Goal: Contribute content: Contribute content

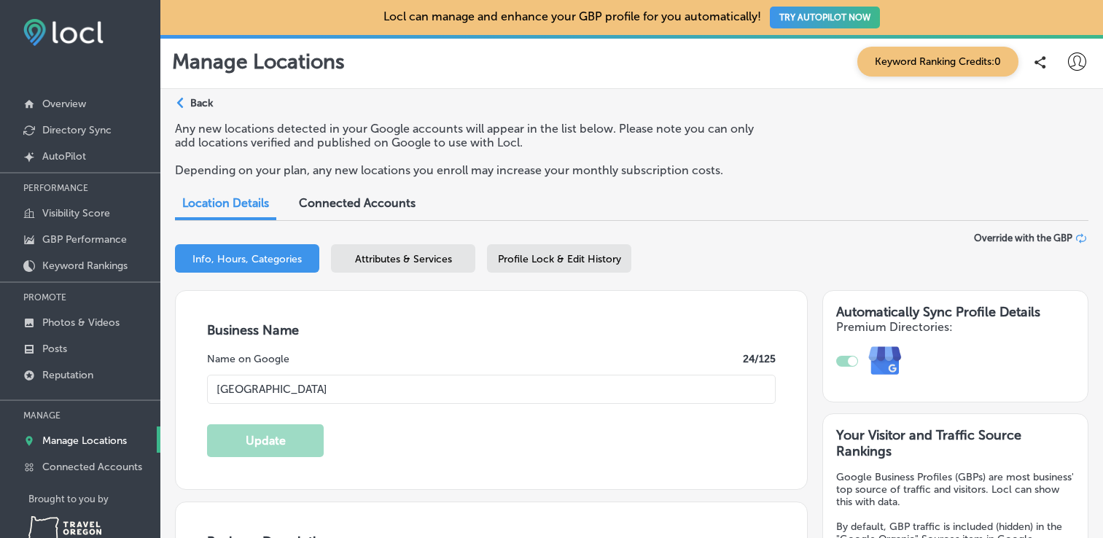
select select "US"
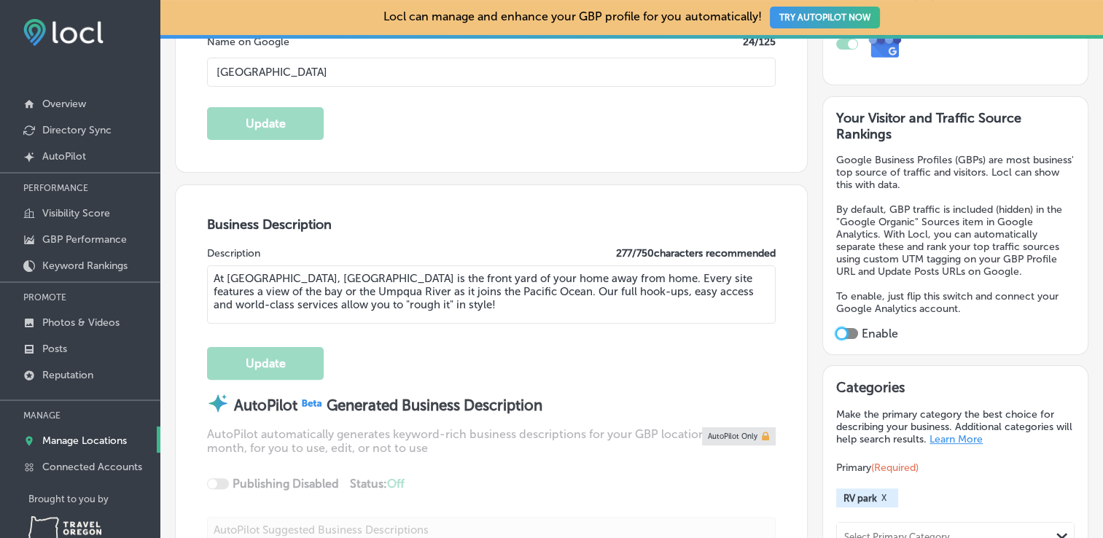
click at [837, 329] on div at bounding box center [841, 333] width 9 height 9
click at [848, 331] on div at bounding box center [847, 333] width 22 height 11
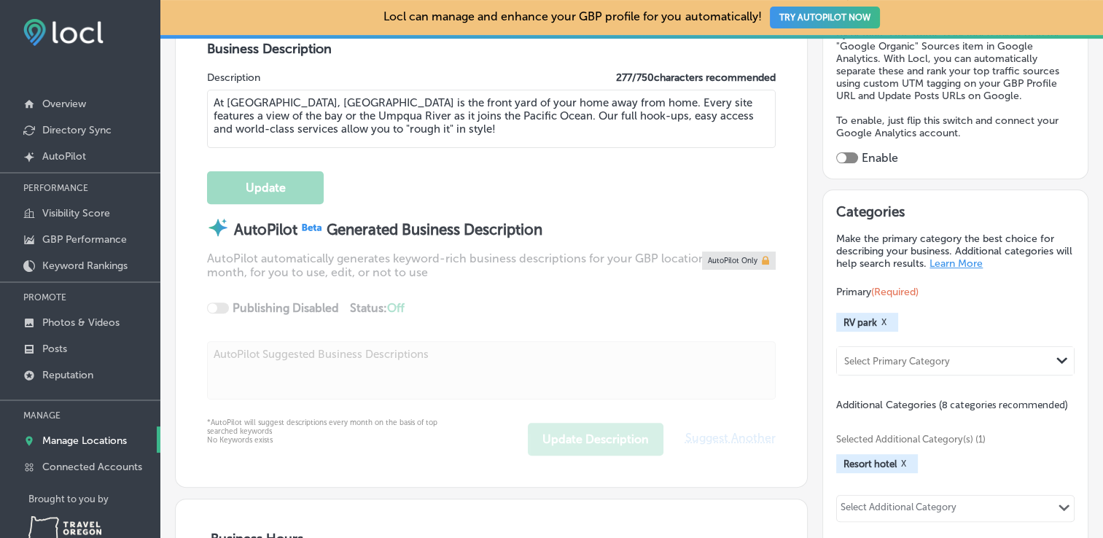
scroll to position [501, 0]
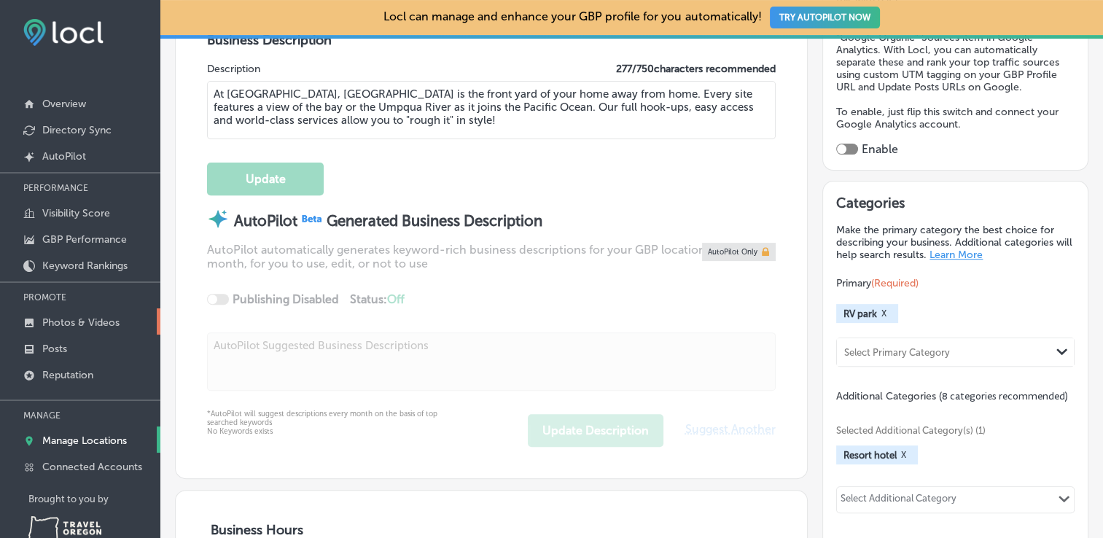
click at [88, 328] on link "Photos & Videos" at bounding box center [80, 321] width 160 height 26
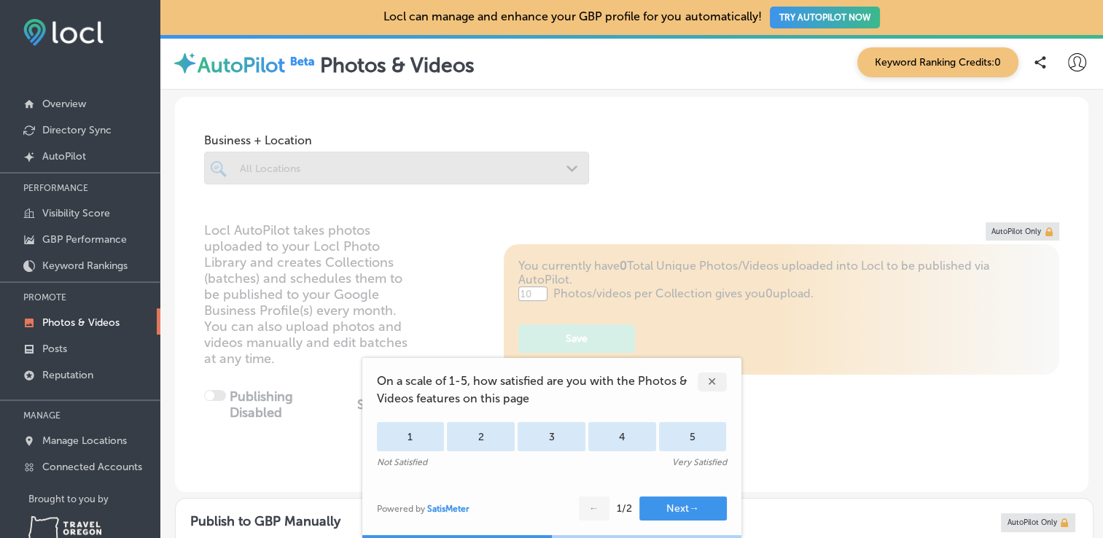
click at [713, 382] on div "✕" at bounding box center [711, 381] width 29 height 19
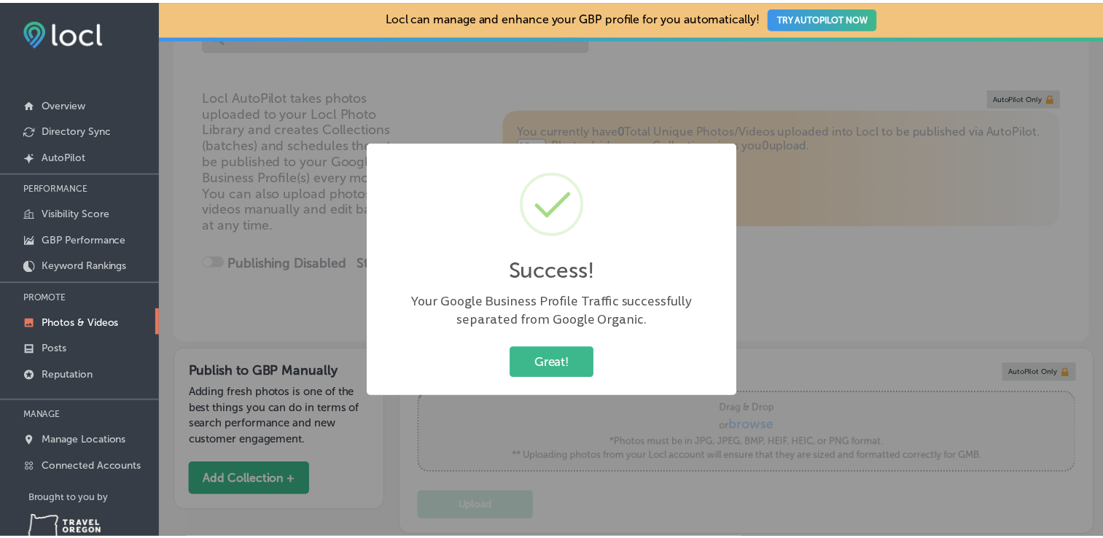
scroll to position [137, 0]
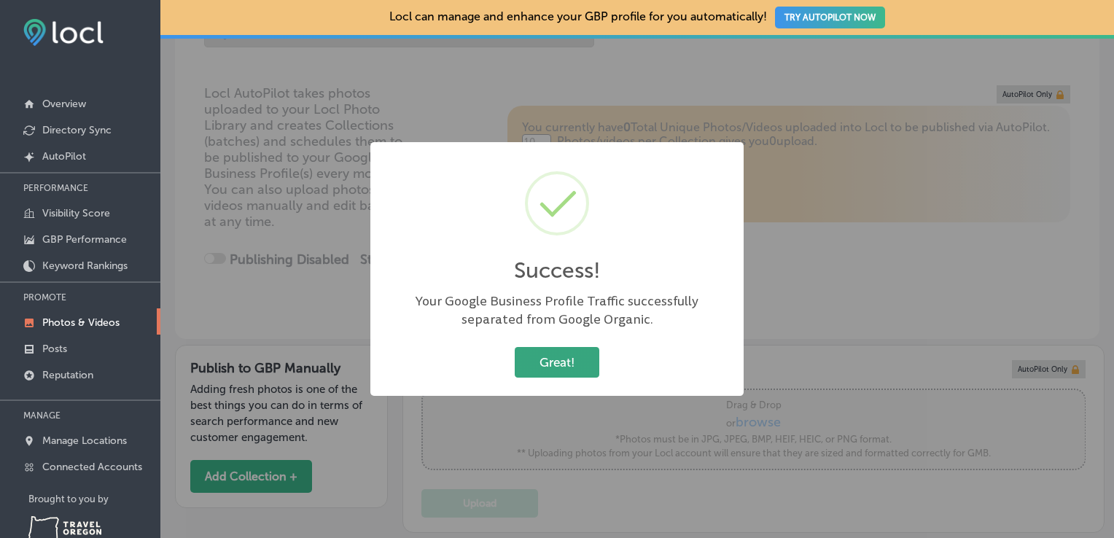
click at [559, 360] on button "Great!" at bounding box center [557, 362] width 85 height 30
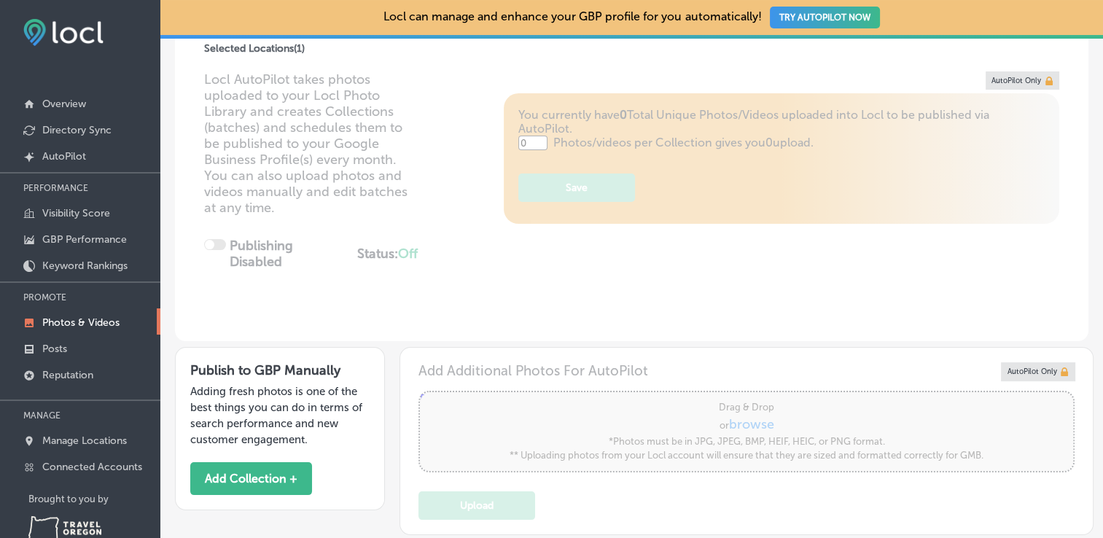
scroll to position [151, 0]
type input "5"
click at [266, 471] on button "Add Collection +" at bounding box center [251, 478] width 122 height 33
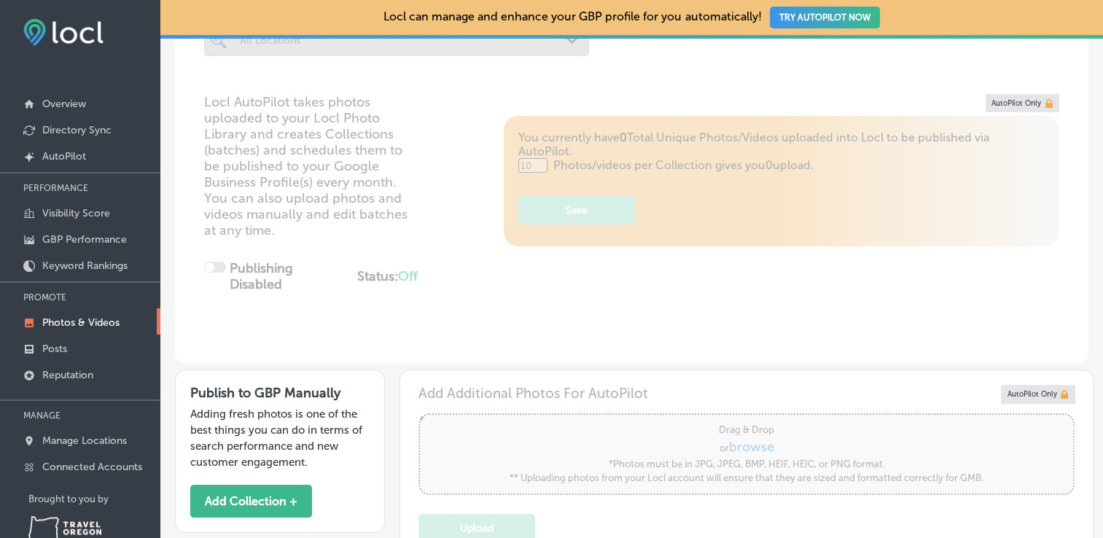
type input "0"
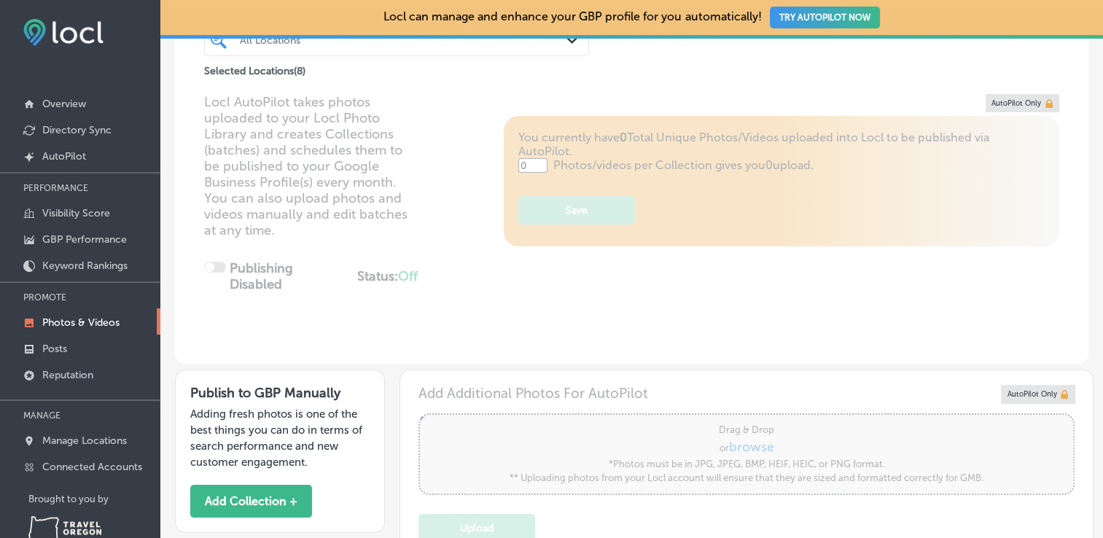
scroll to position [130, 0]
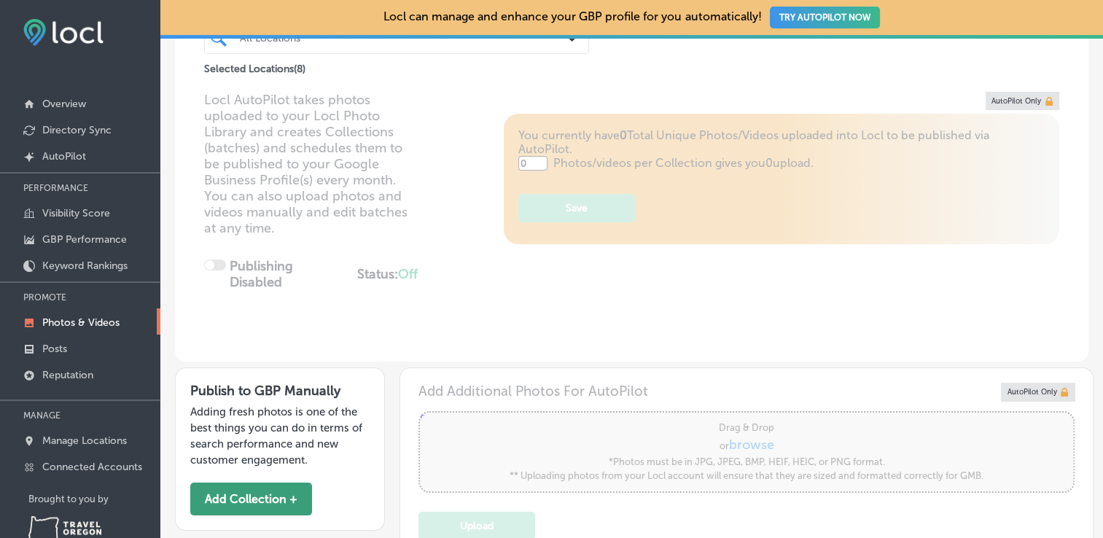
click at [234, 482] on button "Add Collection +" at bounding box center [251, 498] width 122 height 33
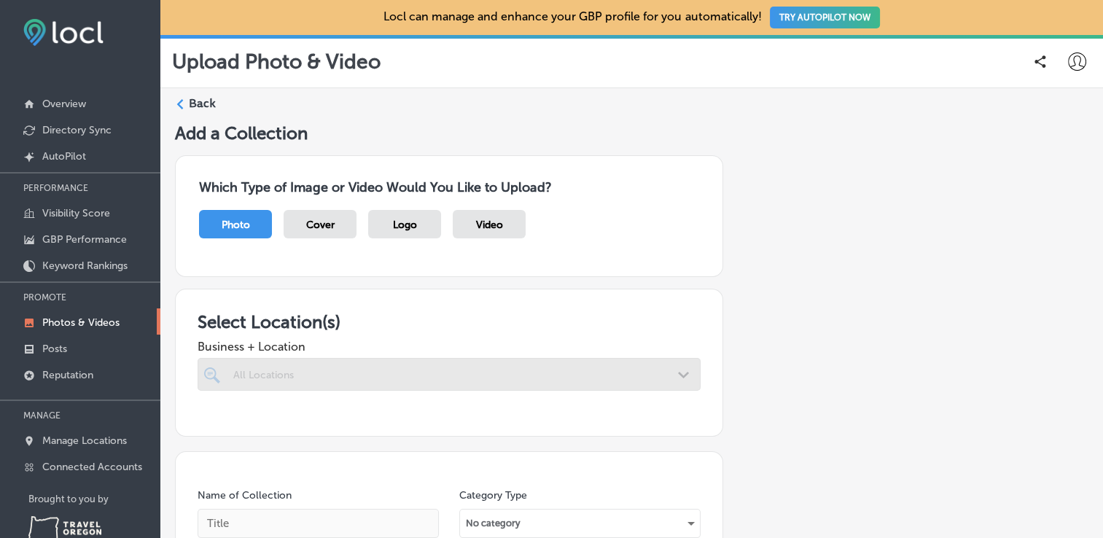
click at [216, 218] on div "Photo" at bounding box center [235, 224] width 73 height 28
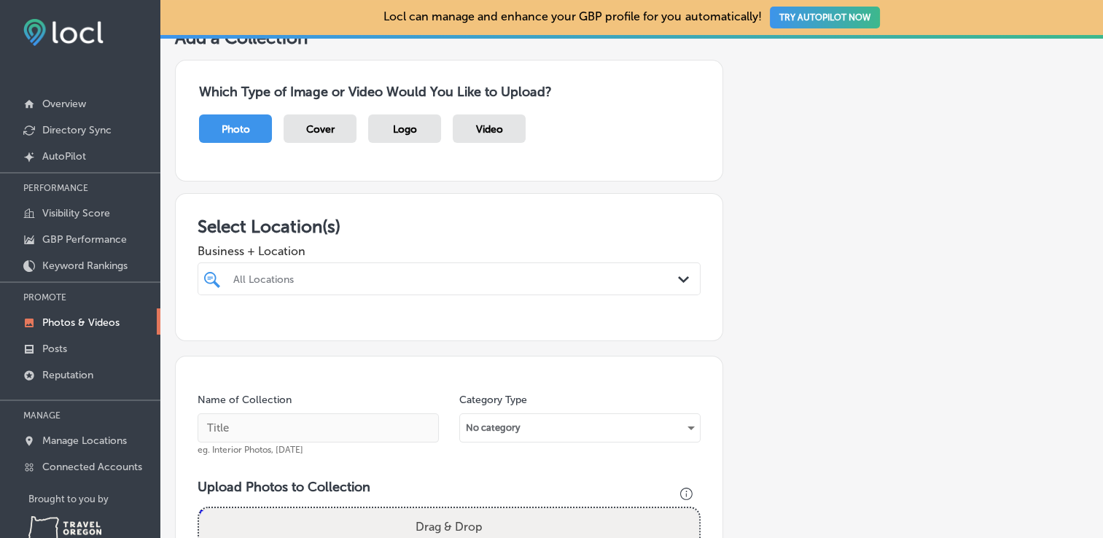
click at [248, 295] on div "All Locations Path Created with Sketch." at bounding box center [449, 278] width 503 height 33
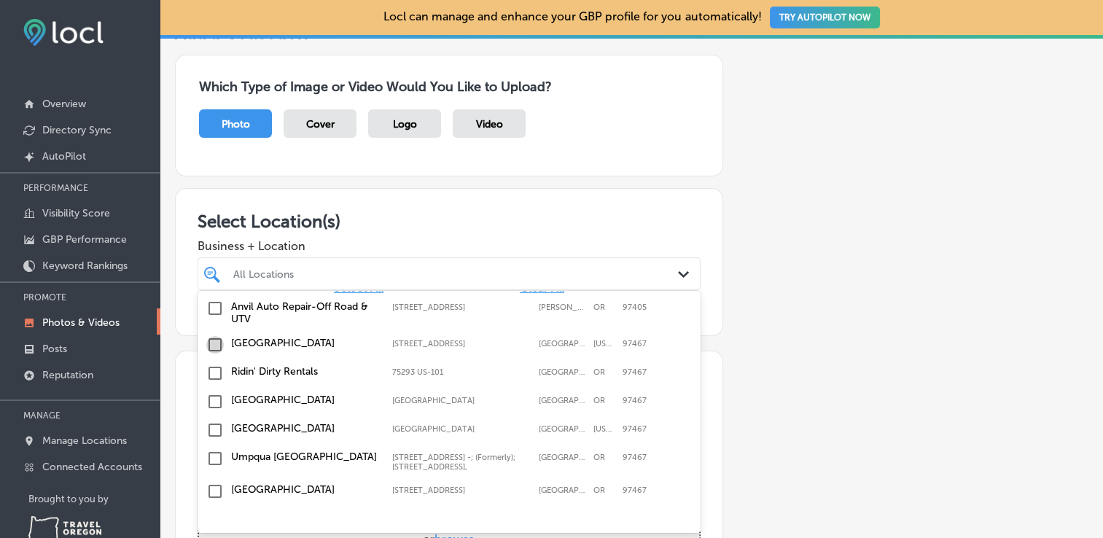
click at [216, 345] on input "checkbox" at bounding box center [214, 344] width 17 height 17
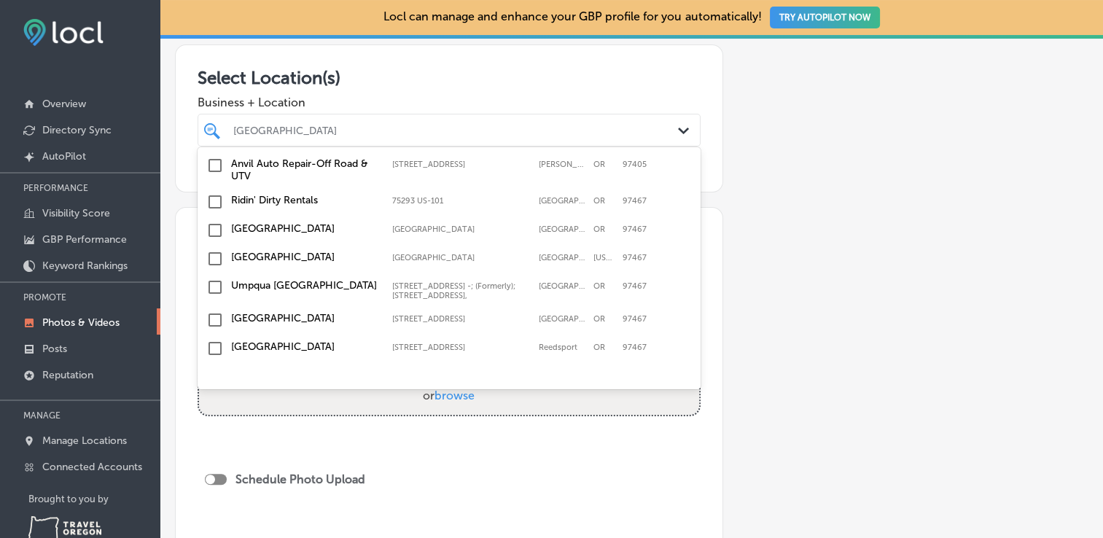
scroll to position [244, 0]
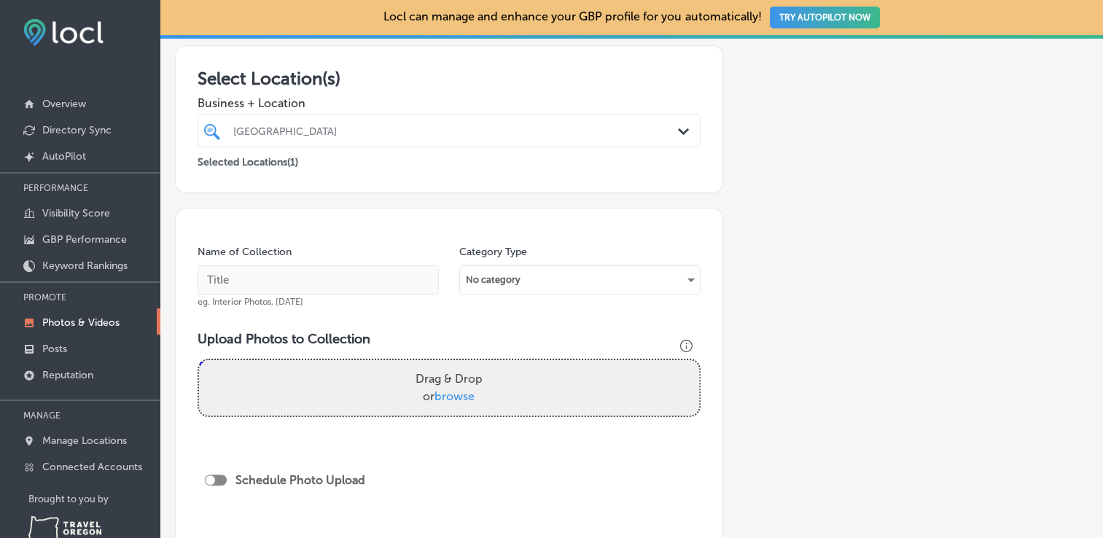
click at [707, 404] on div "Name of Collection eg. Interior Photos, [DATE] Category Type No category Upload…" at bounding box center [449, 394] width 548 height 372
click at [329, 288] on input "text" at bounding box center [318, 279] width 241 height 29
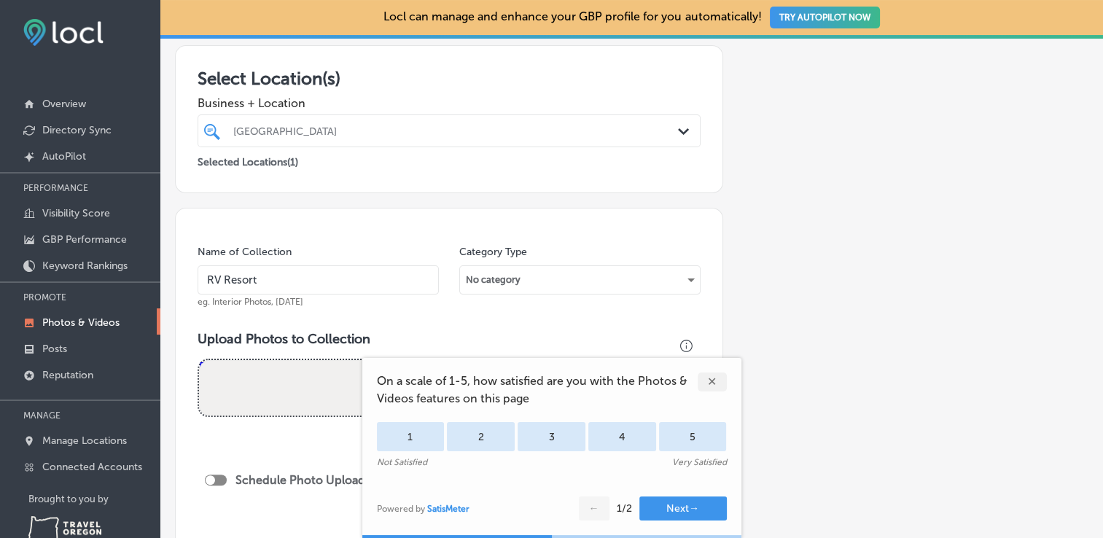
type input "RV Resort"
click at [708, 386] on div "✕" at bounding box center [711, 381] width 29 height 19
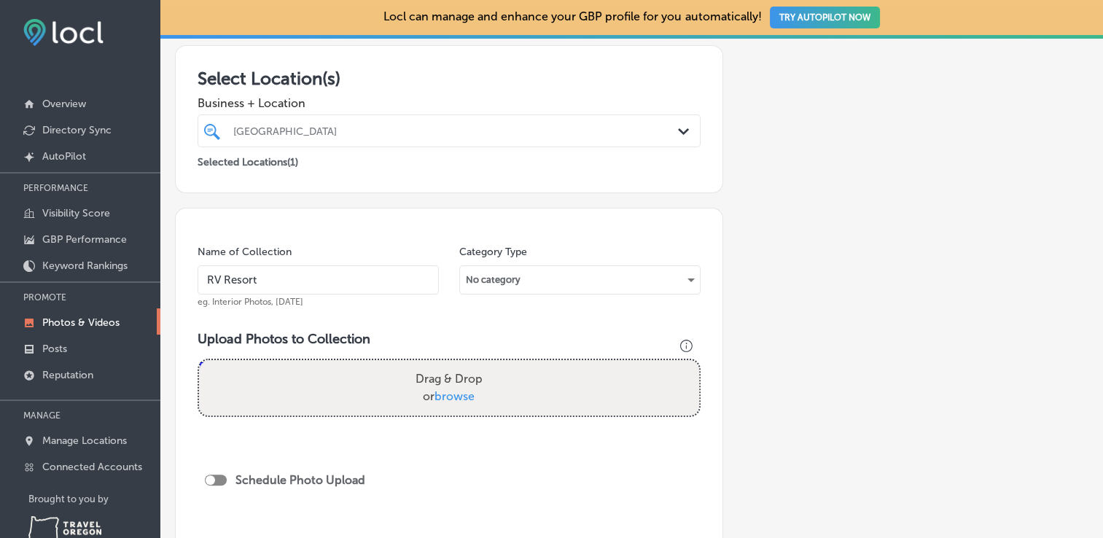
click at [504, 267] on div "No category" at bounding box center [579, 279] width 241 height 29
click at [499, 278] on div "No category" at bounding box center [580, 279] width 240 height 23
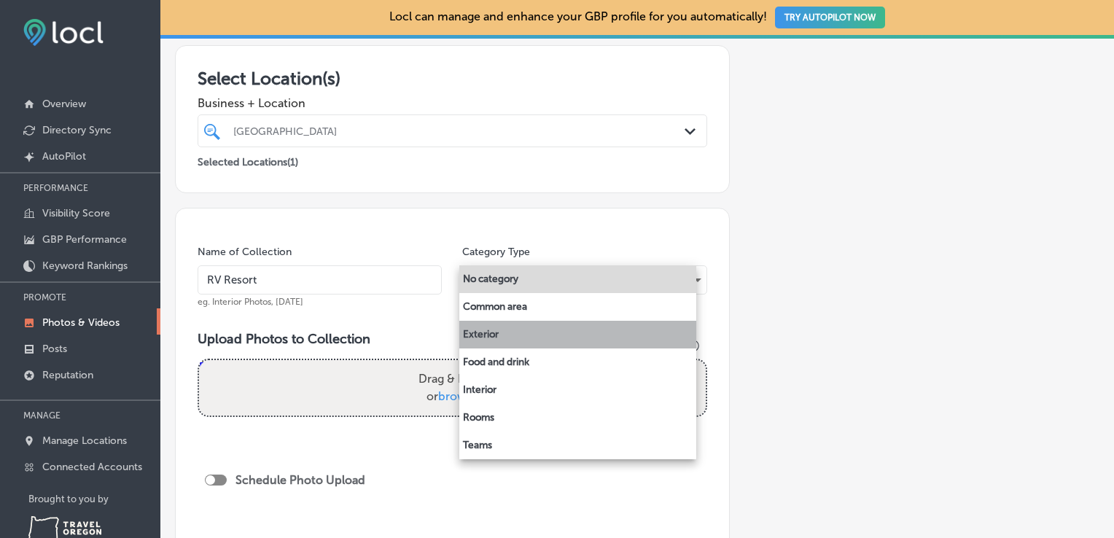
click at [476, 343] on li "Exterior" at bounding box center [577, 335] width 237 height 28
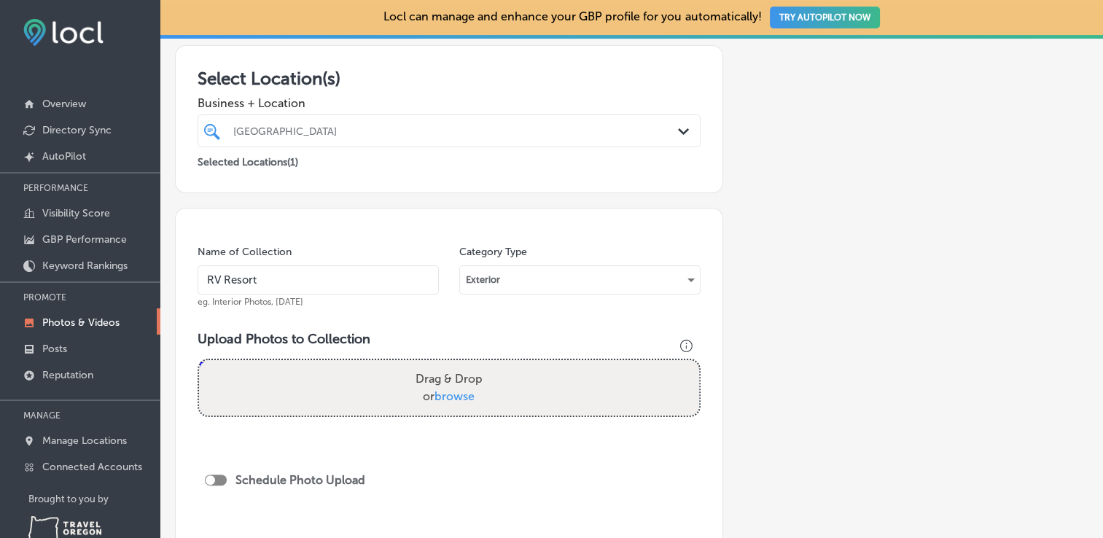
click at [458, 394] on span "browse" at bounding box center [454, 396] width 40 height 14
click at [458, 364] on input "Drag & Drop or browse" at bounding box center [449, 362] width 500 height 4
type input "C:\fakepath\DJI_20250501081811_0019_D.JPG"
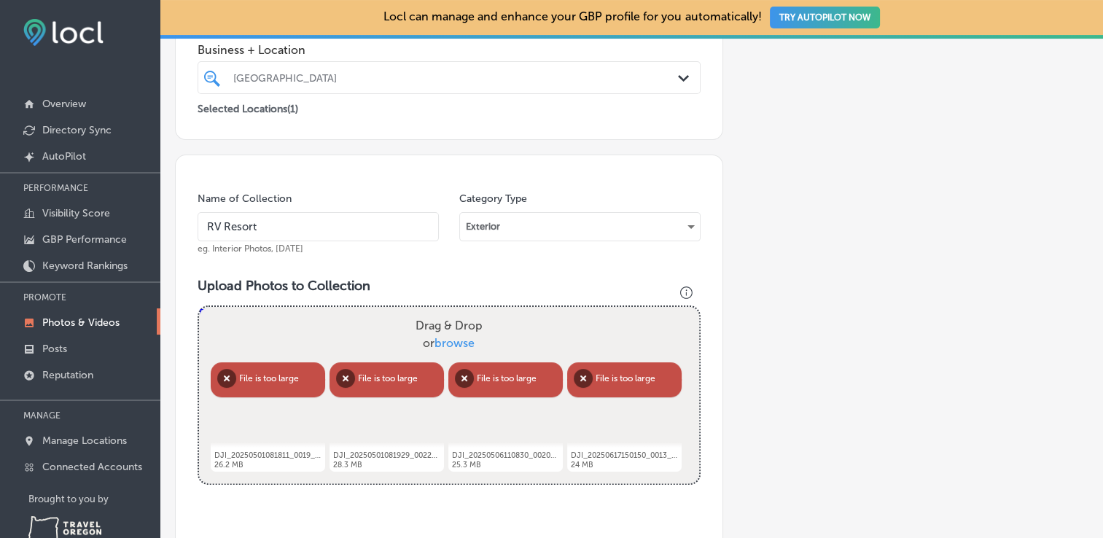
scroll to position [298, 0]
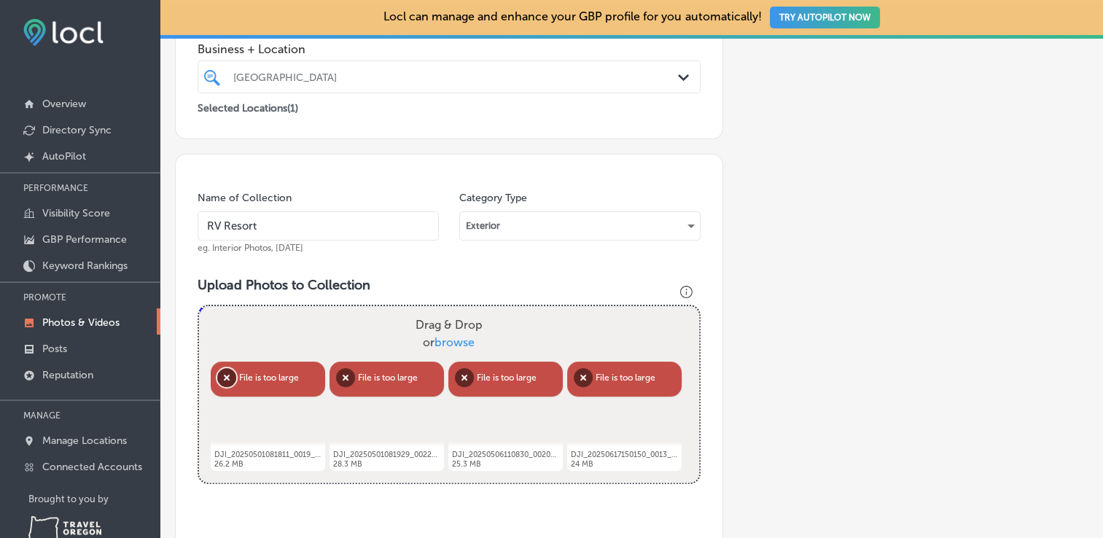
click at [230, 375] on button "Remove" at bounding box center [226, 377] width 19 height 19
click at [230, 375] on button "Remove" at bounding box center [227, 377] width 19 height 19
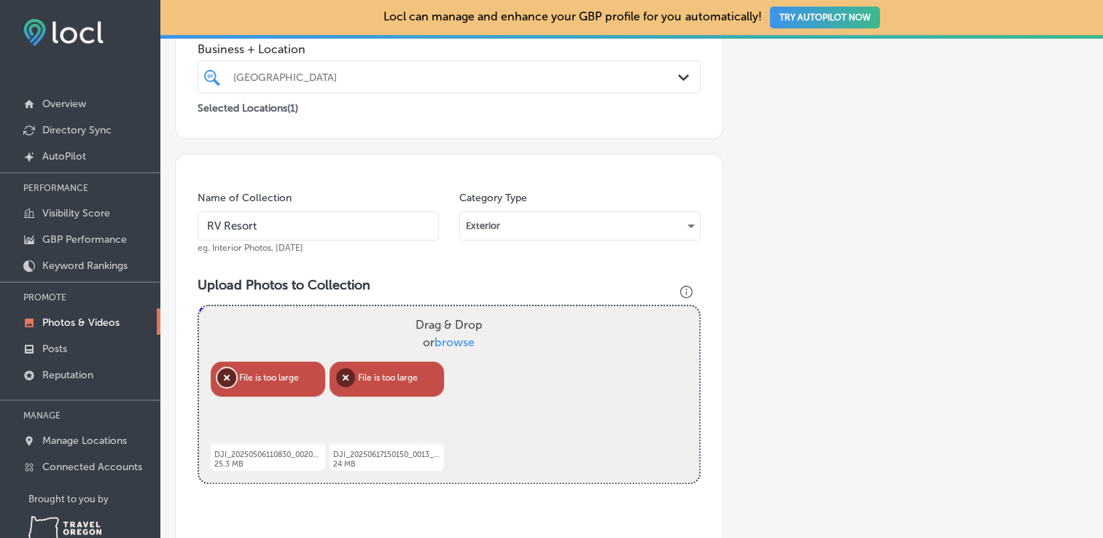
click at [230, 375] on button "Remove" at bounding box center [226, 377] width 19 height 19
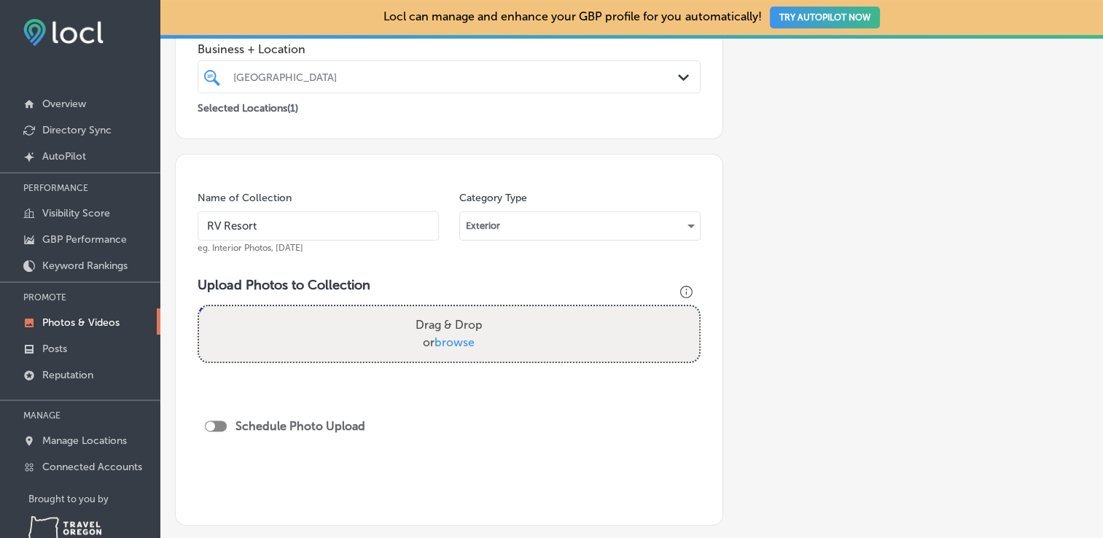
click at [457, 336] on span "browse" at bounding box center [454, 342] width 40 height 14
click at [457, 310] on input "Drag & Drop or browse" at bounding box center [449, 308] width 500 height 4
